Goal: Information Seeking & Learning: Learn about a topic

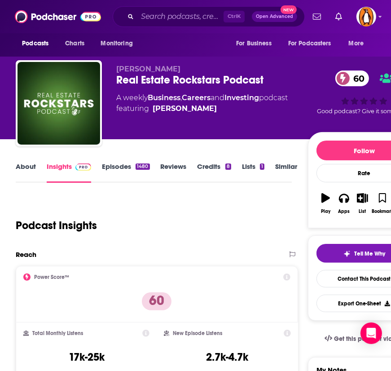
click at [27, 172] on link "About" at bounding box center [26, 172] width 20 height 21
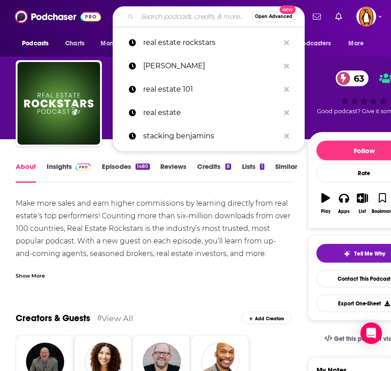
click at [167, 17] on input "Search podcasts, credits, & more..." at bounding box center [194, 16] width 114 height 14
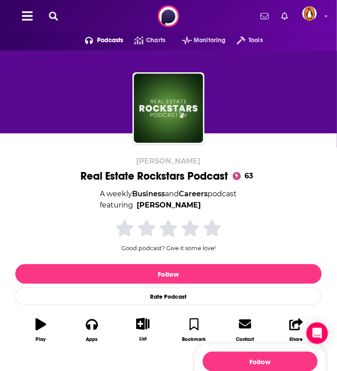
click at [56, 18] on icon at bounding box center [53, 16] width 9 height 9
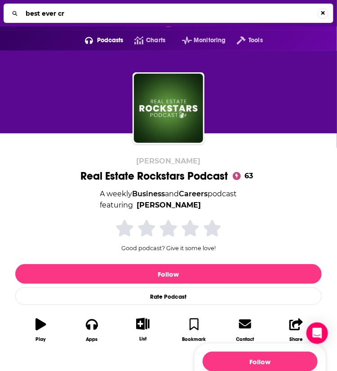
type input "best ever cre"
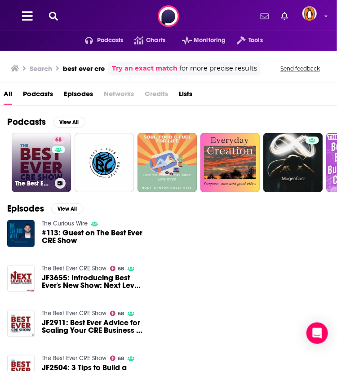
click at [47, 167] on link "68 The Best Ever CRE Show" at bounding box center [41, 162] width 59 height 59
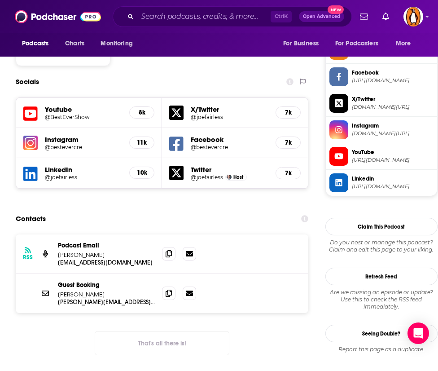
scroll to position [752, 0]
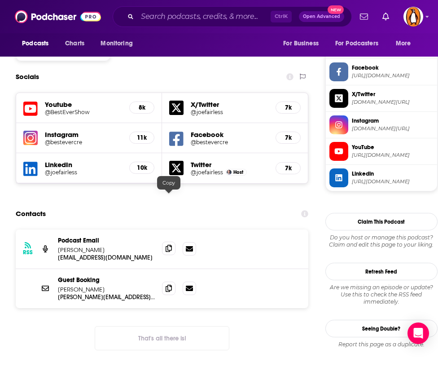
click at [170, 245] on icon at bounding box center [169, 248] width 6 height 7
click at [71, 283] on div "RSS Podcast Email [PERSON_NAME] [EMAIL_ADDRESS][DOMAIN_NAME] [EMAIL_ADDRESS][DO…" at bounding box center [162, 296] width 293 height 135
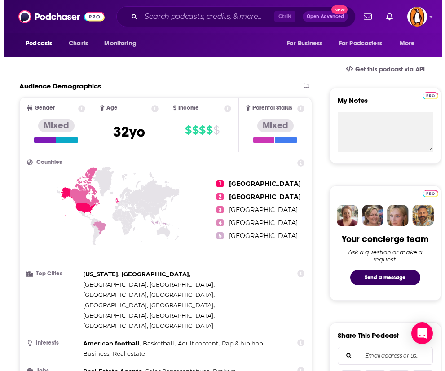
scroll to position [0, 0]
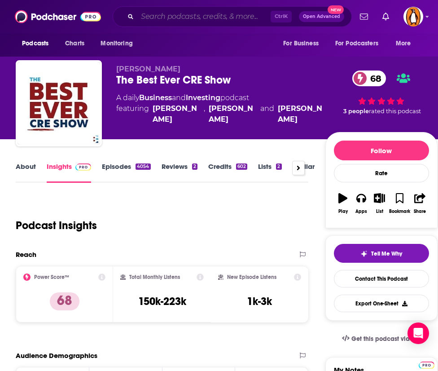
click at [176, 18] on input "Search podcasts, credits, & more..." at bounding box center [203, 16] width 133 height 14
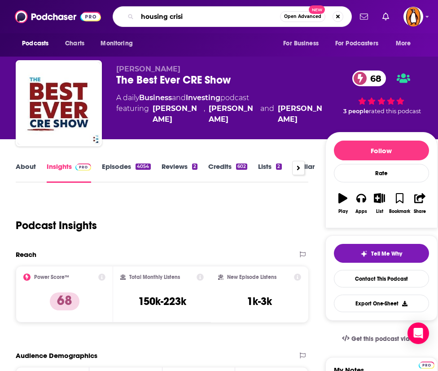
type input "housing crisis"
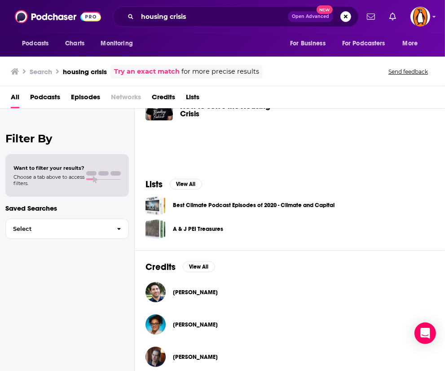
scroll to position [311, 0]
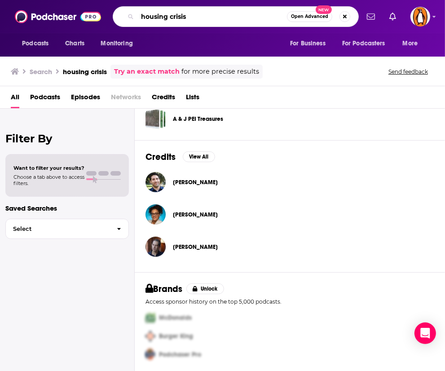
click at [176, 11] on input "housing crisis" at bounding box center [212, 16] width 150 height 14
type input "housing market"
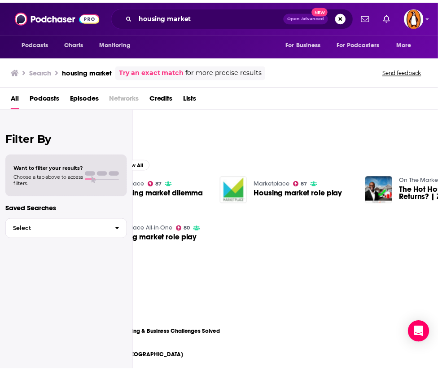
scroll to position [71, 133]
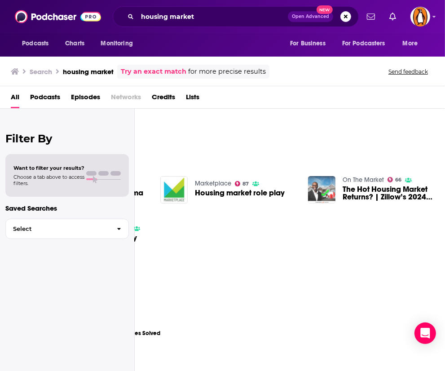
click at [327, 189] on img "The Hot Housing Market Returns? | Zillow’s 2024 Housing Market Predictions w/Or…" at bounding box center [321, 189] width 27 height 27
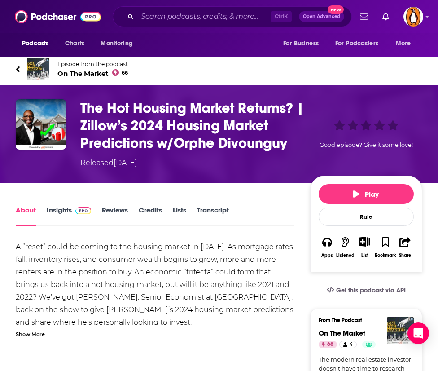
scroll to position [8, 0]
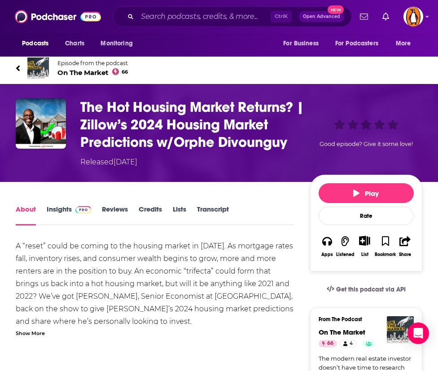
click at [85, 71] on span "On The Market 66" at bounding box center [92, 72] width 71 height 9
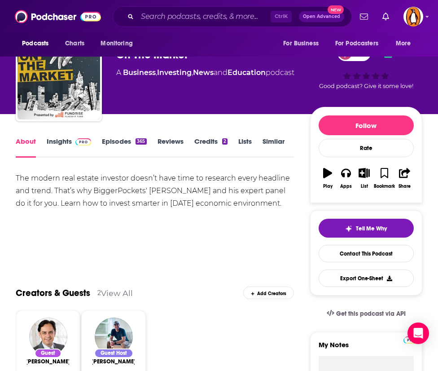
scroll to position [26, 0]
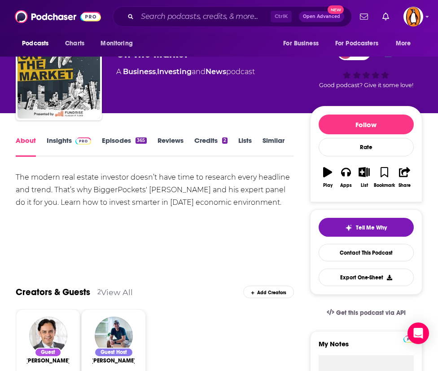
click at [61, 136] on link "Insights" at bounding box center [69, 146] width 44 height 21
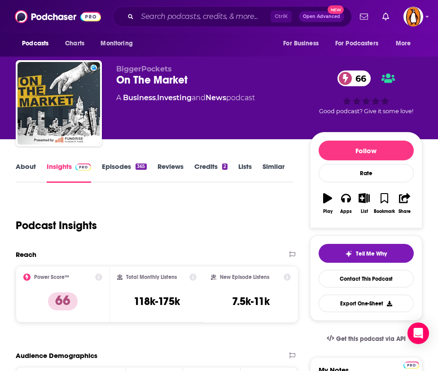
click at [32, 168] on link "About" at bounding box center [26, 172] width 20 height 21
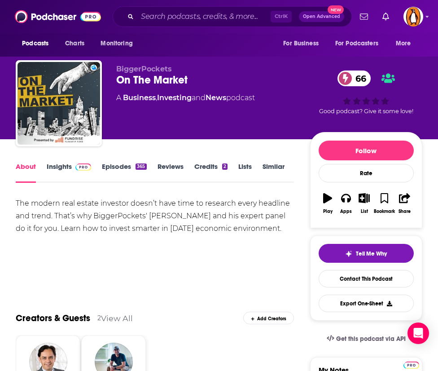
click at [70, 176] on link "Insights" at bounding box center [69, 172] width 44 height 21
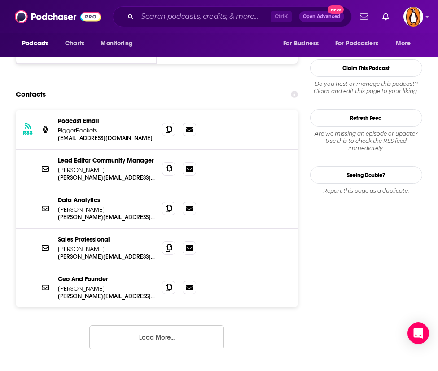
scroll to position [827, 0]
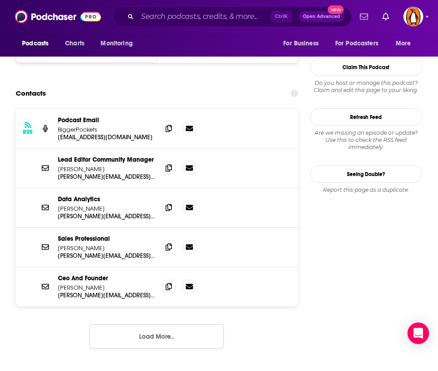
click at [146, 324] on button "Load More..." at bounding box center [156, 336] width 135 height 24
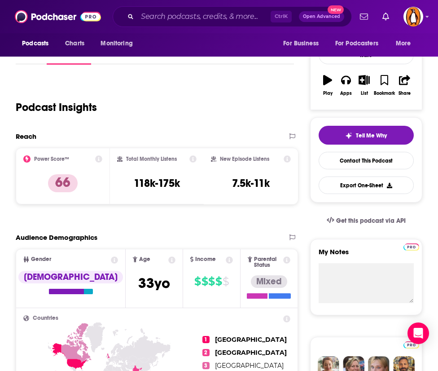
scroll to position [0, 0]
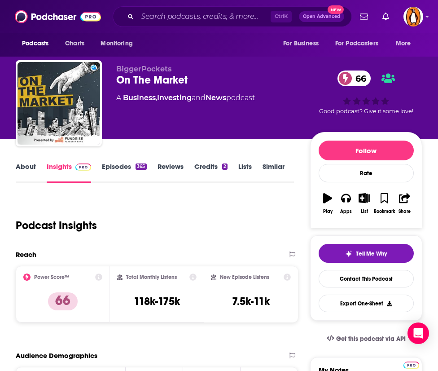
click at [24, 175] on link "About" at bounding box center [26, 172] width 20 height 21
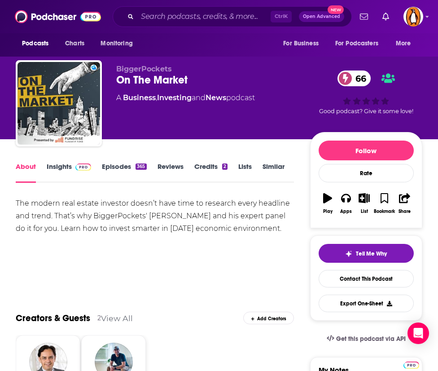
click at [58, 167] on link "Insights" at bounding box center [69, 172] width 44 height 21
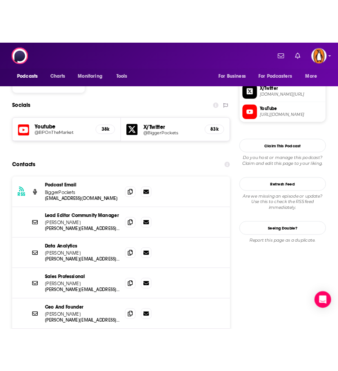
scroll to position [0, 22]
